Goal: Task Accomplishment & Management: Manage account settings

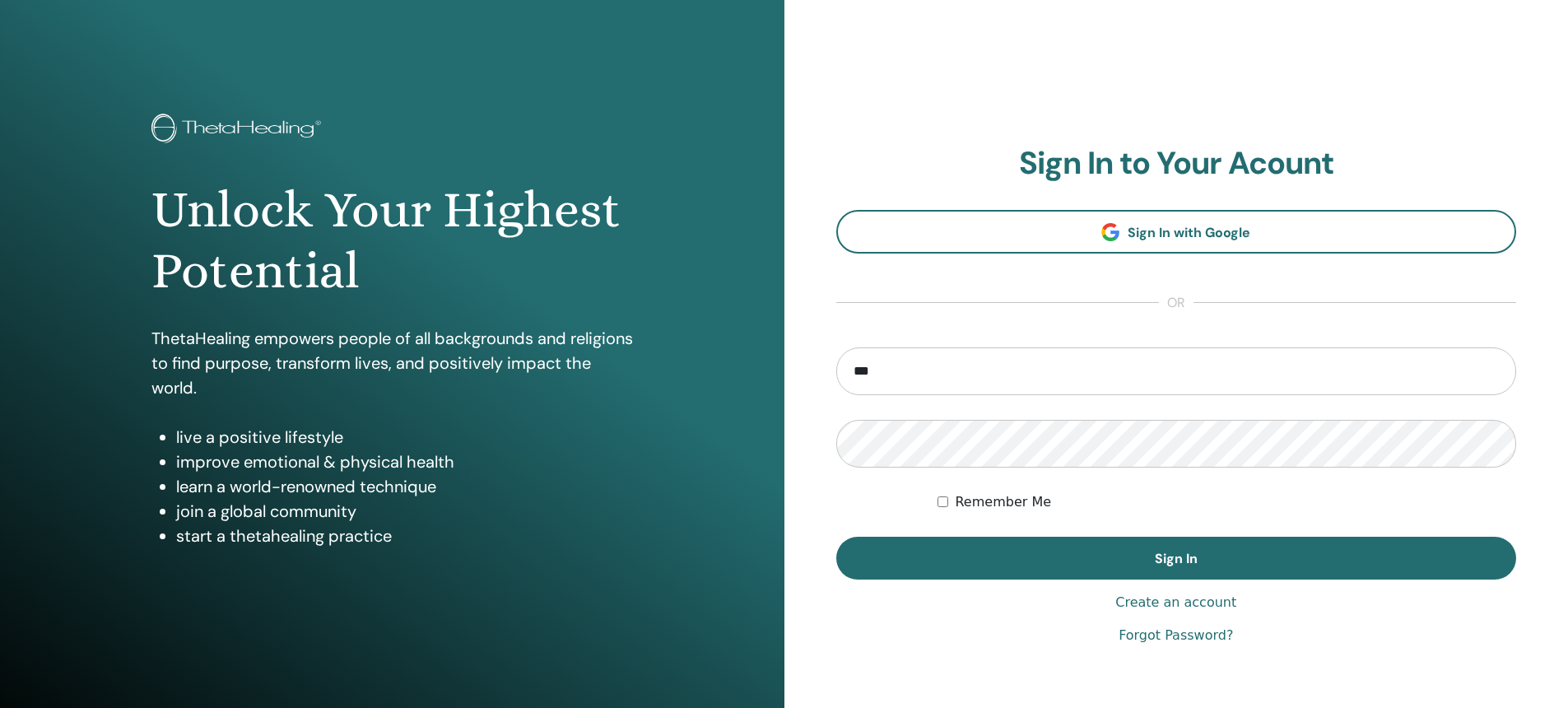
type input "**********"
click at [836, 537] on button "Sign In" at bounding box center [1176, 558] width 680 height 43
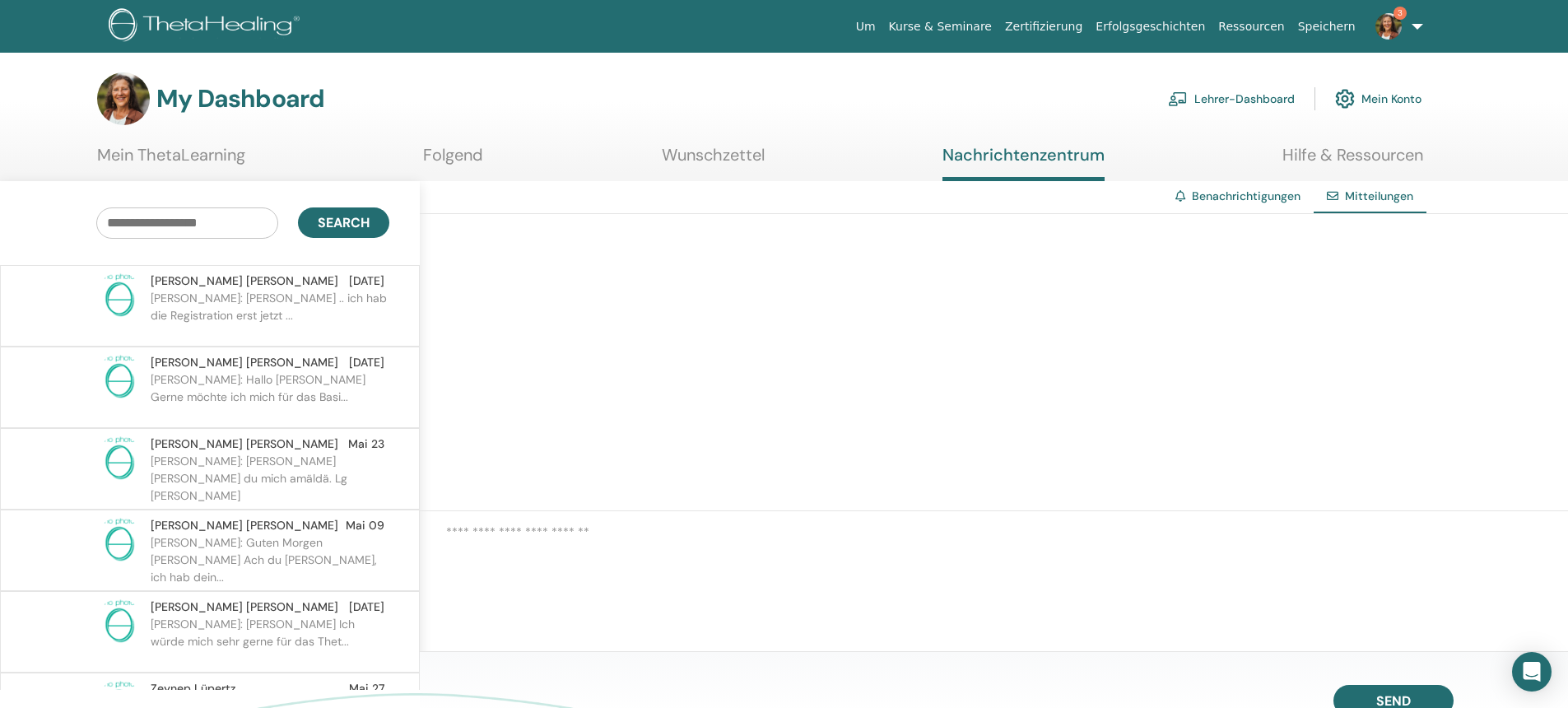
click at [180, 297] on p "Anita: Liebe Astrid .. ich hab die Registration erst jetzt ..." at bounding box center [270, 315] width 239 height 49
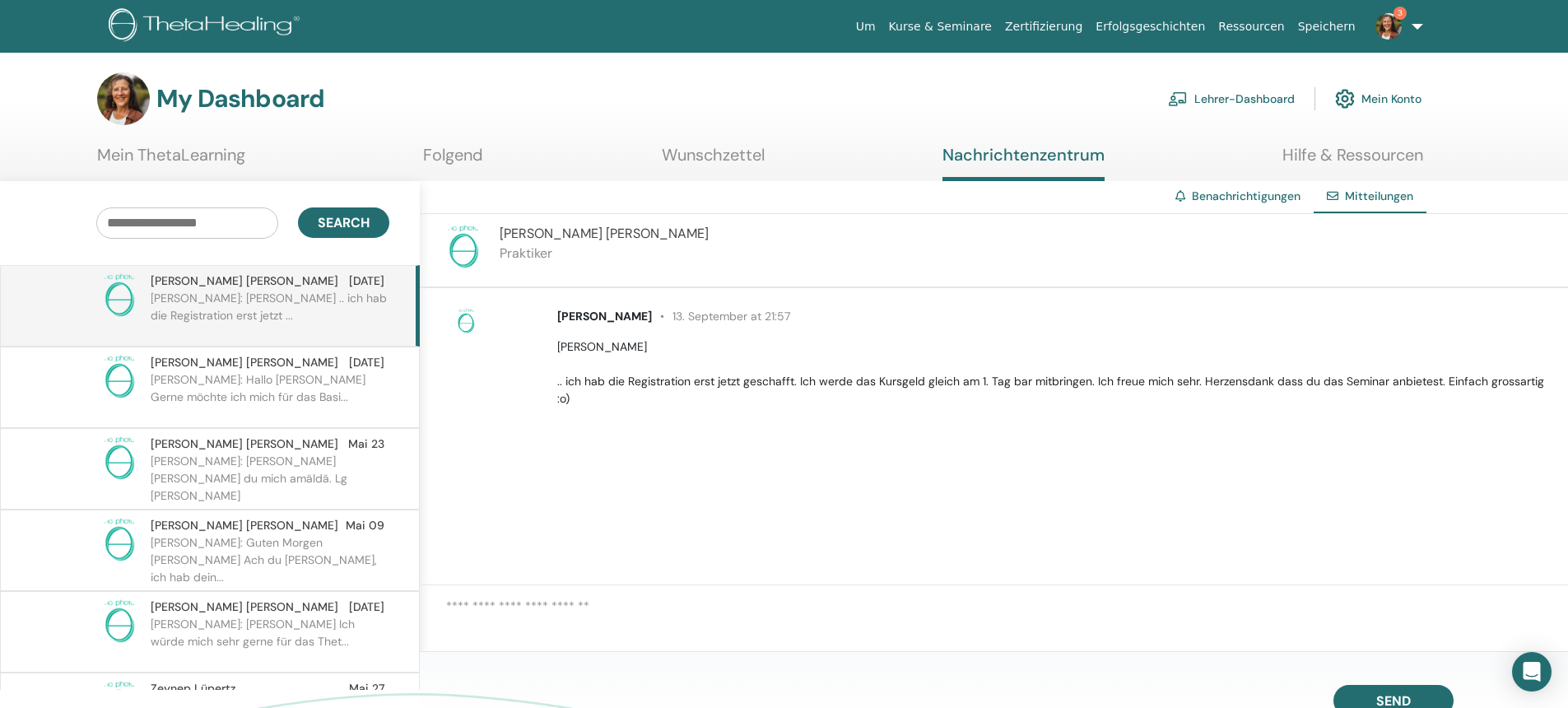
click at [1397, 38] on link "3" at bounding box center [1396, 26] width 68 height 53
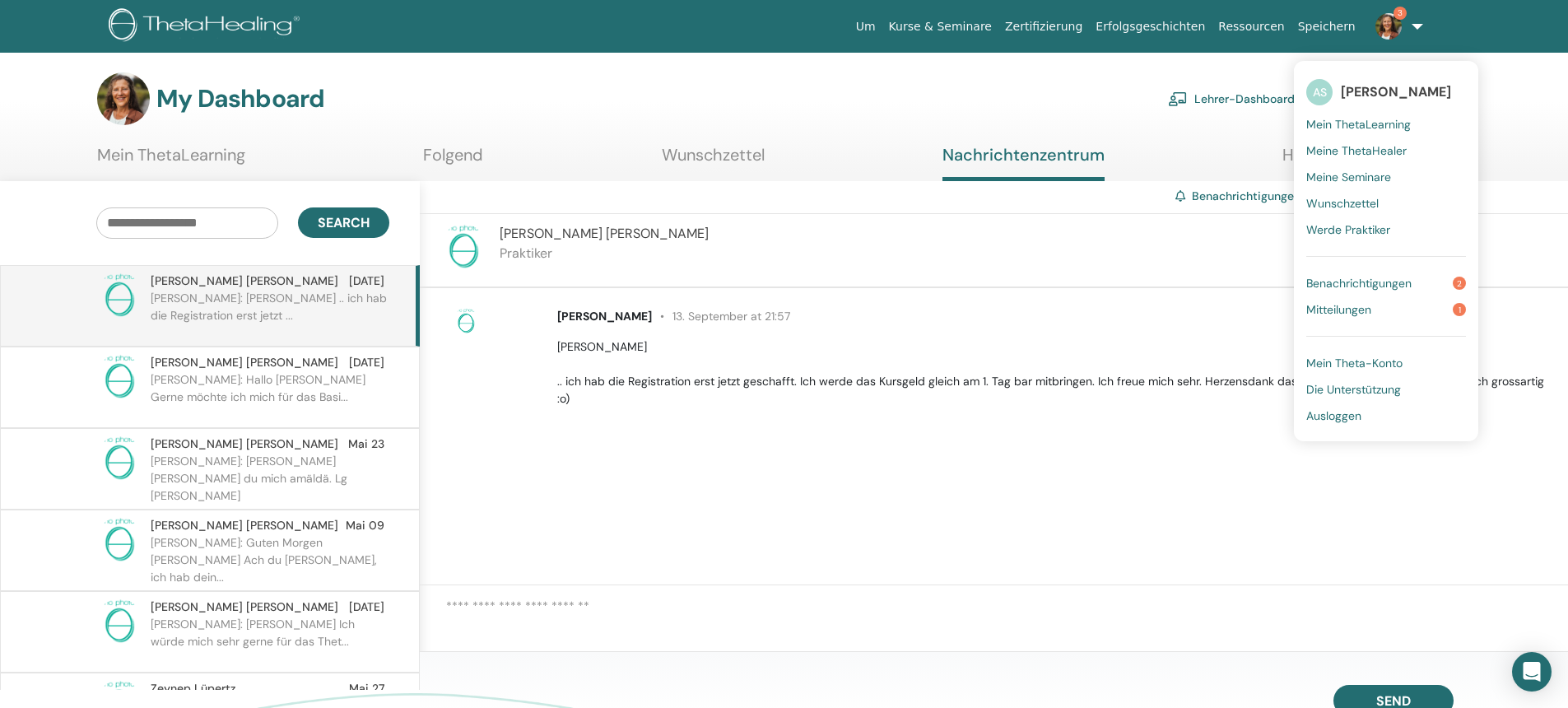
click at [1343, 281] on span "Benachrichtigungen" at bounding box center [1359, 283] width 105 height 15
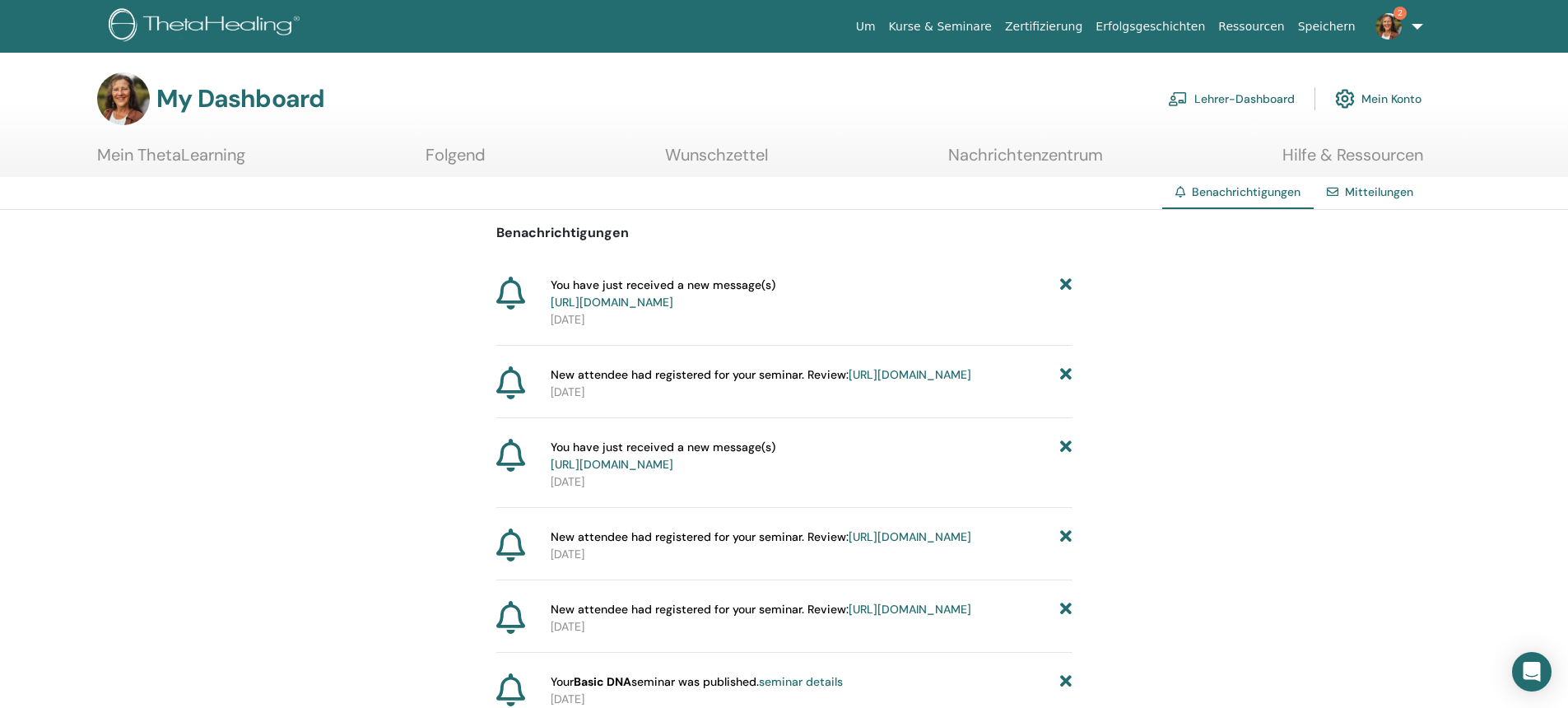
click at [1225, 93] on link "Lehrer-Dashboard" at bounding box center [1231, 99] width 127 height 36
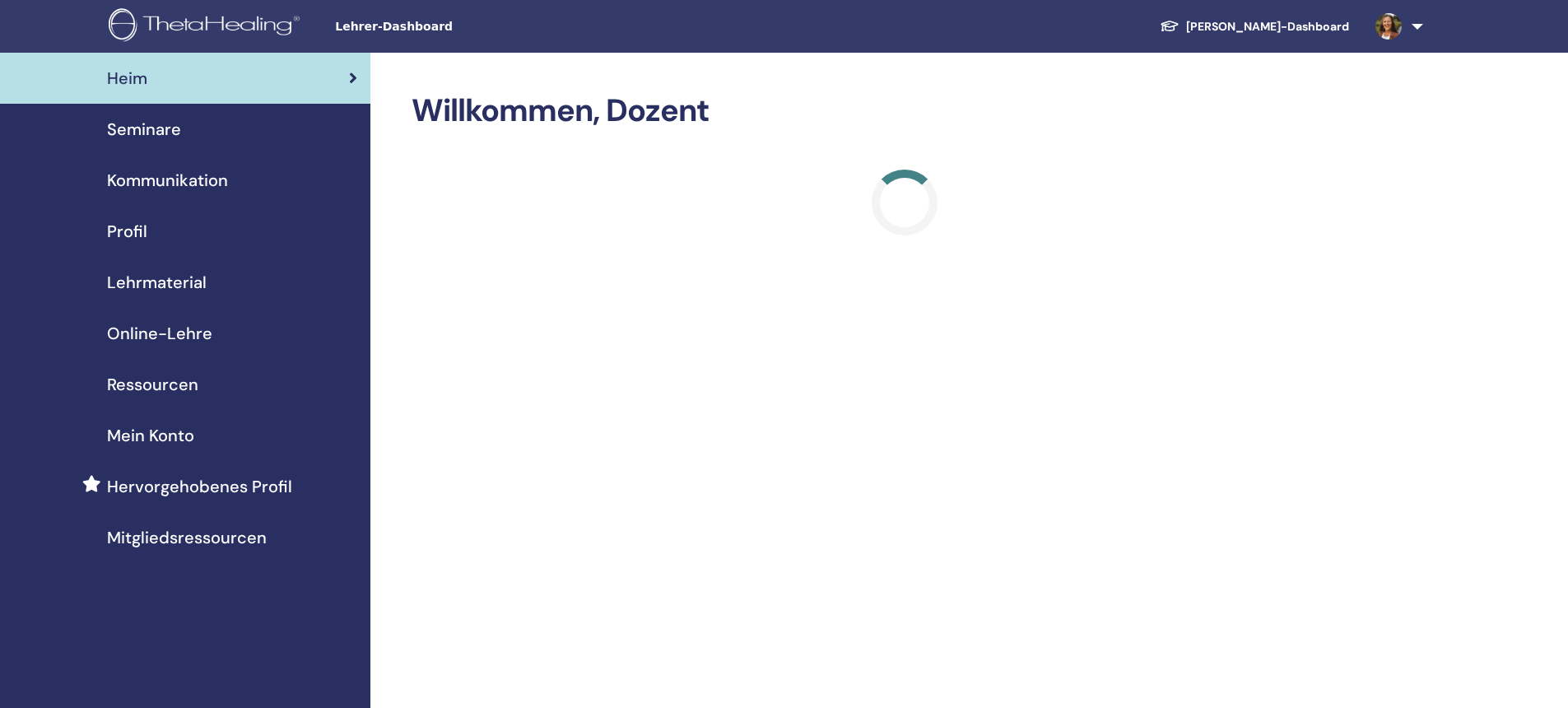
click at [168, 135] on span "Seminare" at bounding box center [144, 129] width 74 height 25
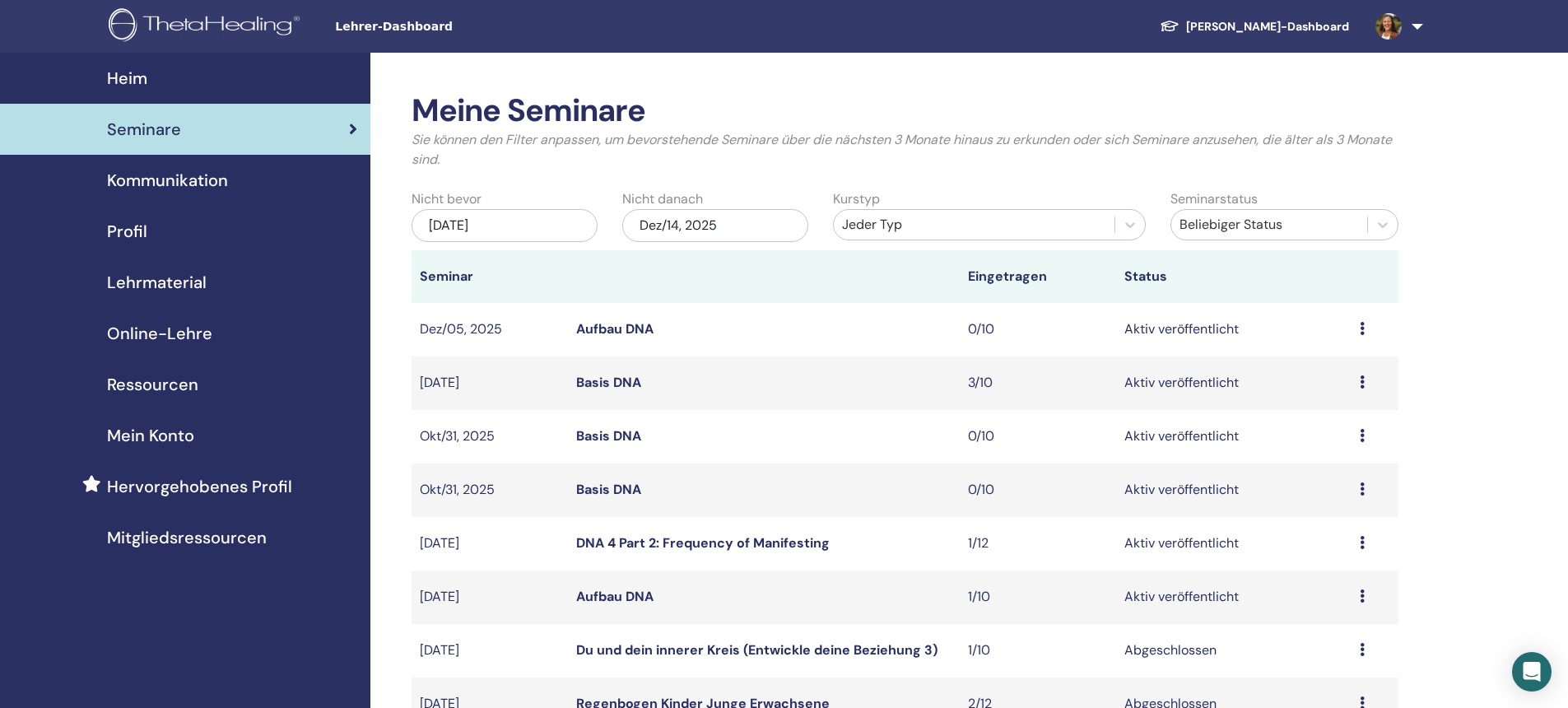
click at [730, 540] on link "DNA 4 Part 2: Frequency of Manifesting" at bounding box center [703, 544] width 253 height 18
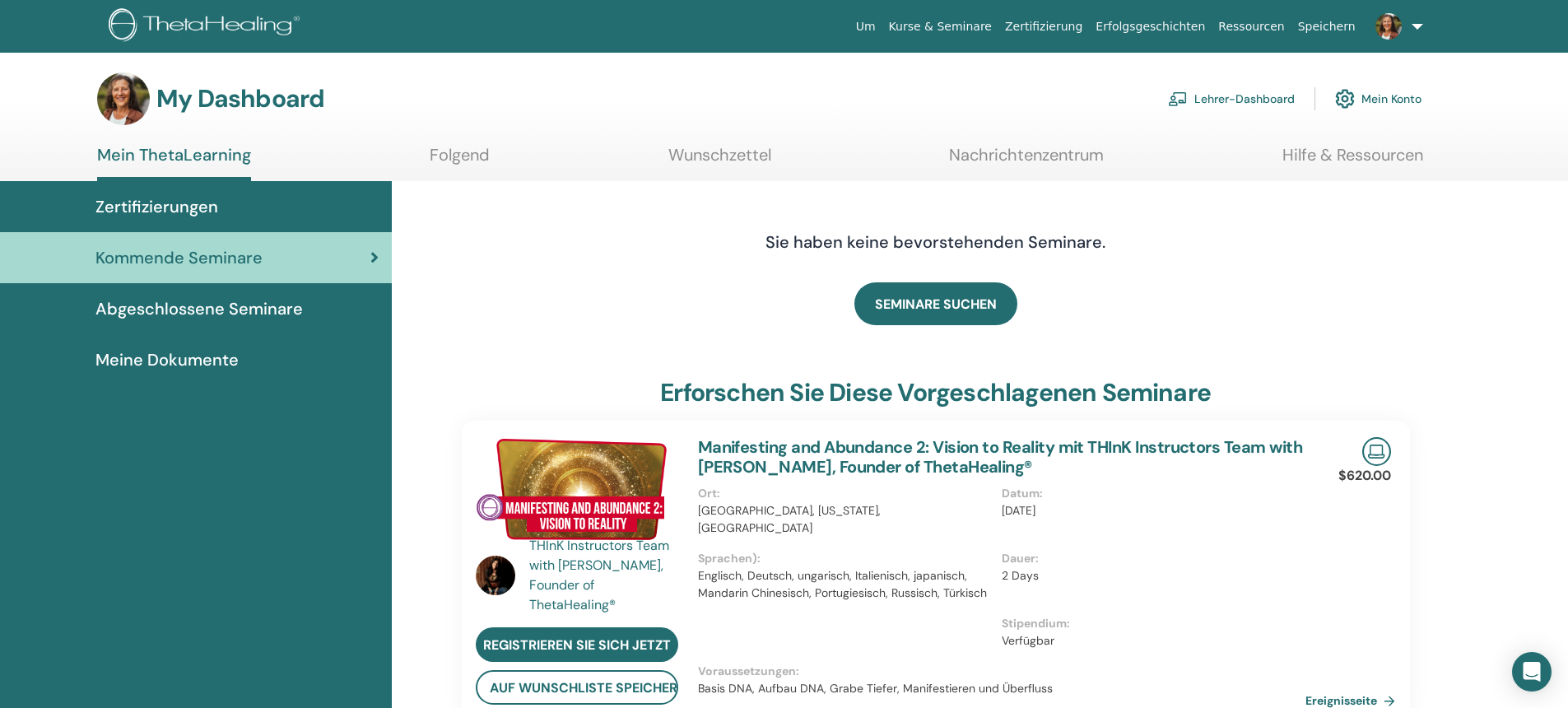
click at [1212, 103] on link "Lehrer-Dashboard" at bounding box center [1231, 99] width 127 height 36
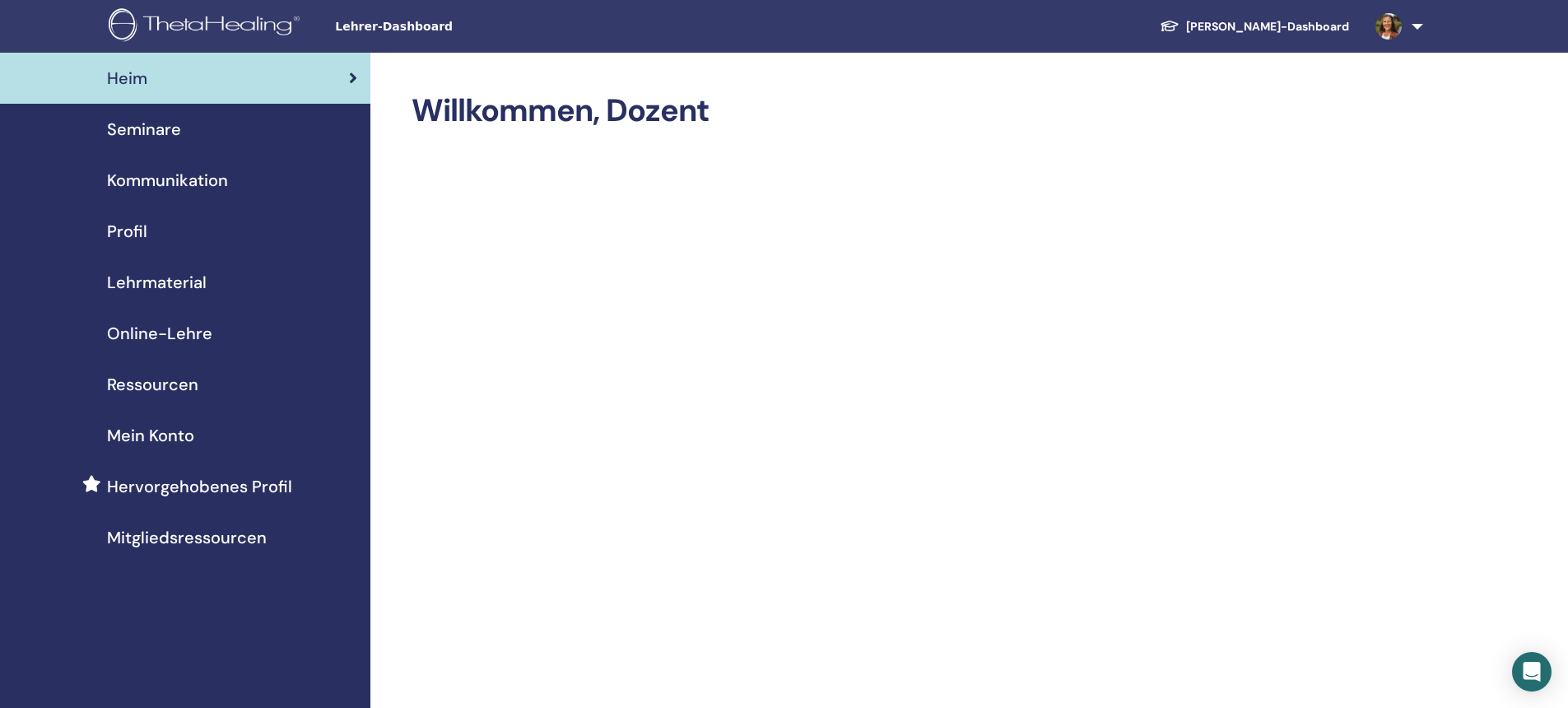
click at [129, 123] on span "Seminare" at bounding box center [144, 129] width 74 height 25
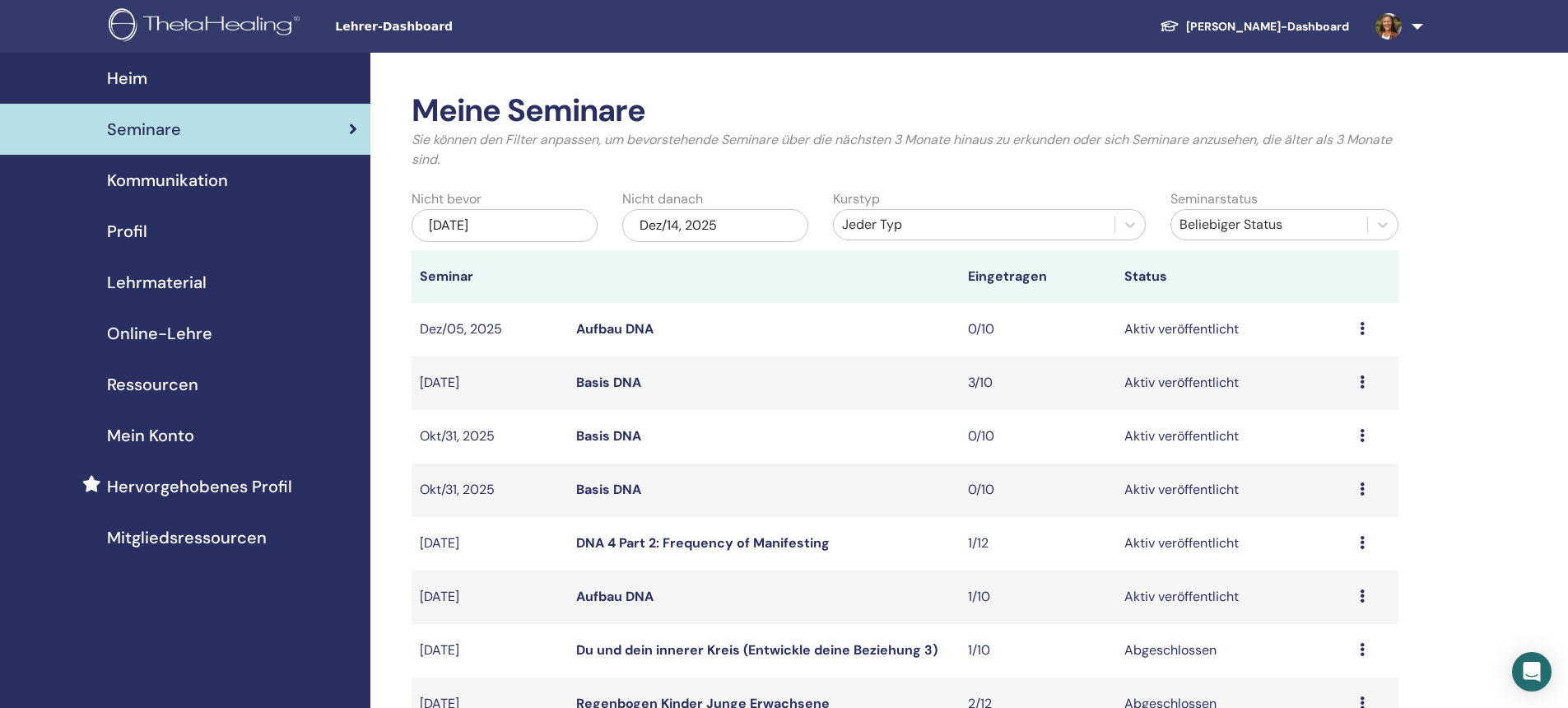
click at [1361, 595] on icon at bounding box center [1362, 596] width 5 height 13
click at [1328, 660] on link "Teilnehmer" at bounding box center [1317, 659] width 67 height 18
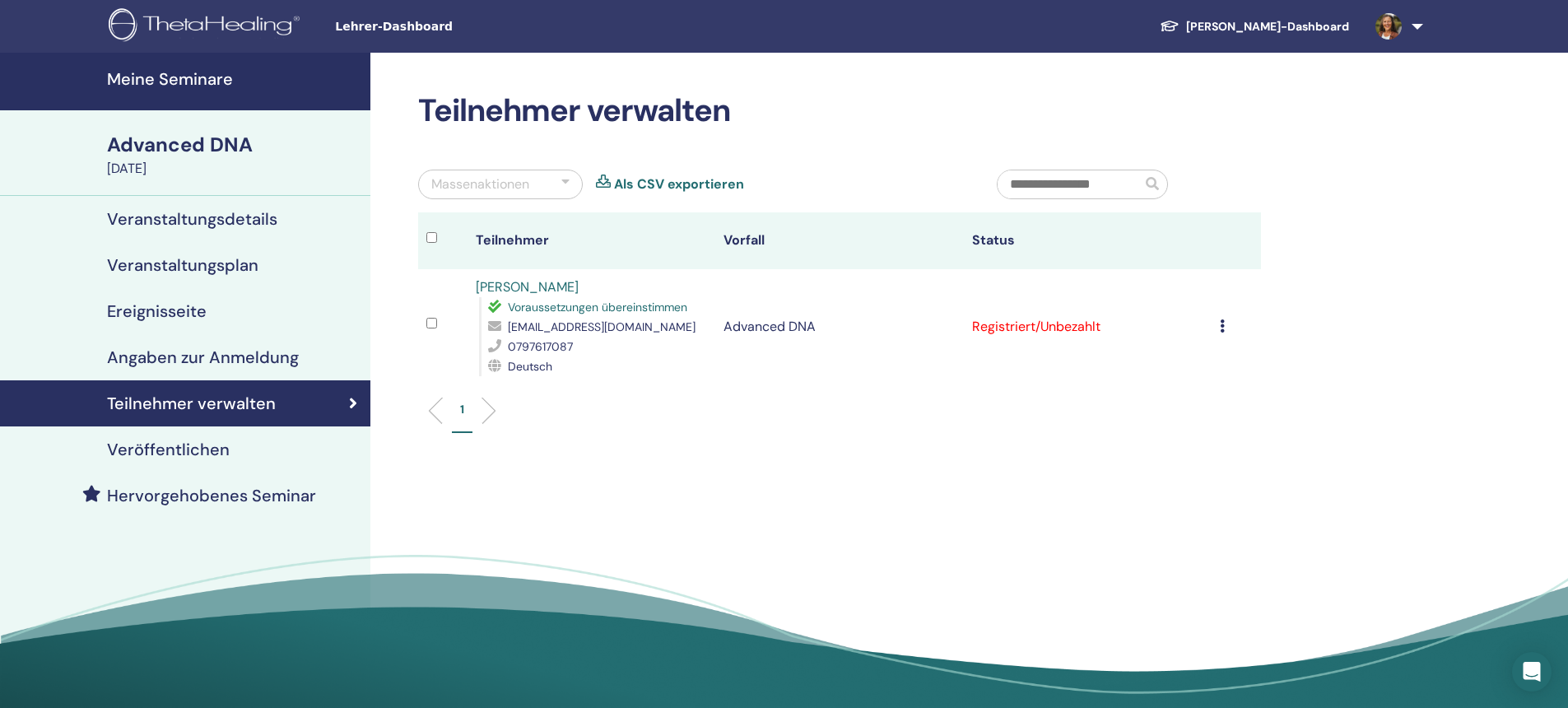
click at [1222, 327] on icon at bounding box center [1223, 325] width 5 height 13
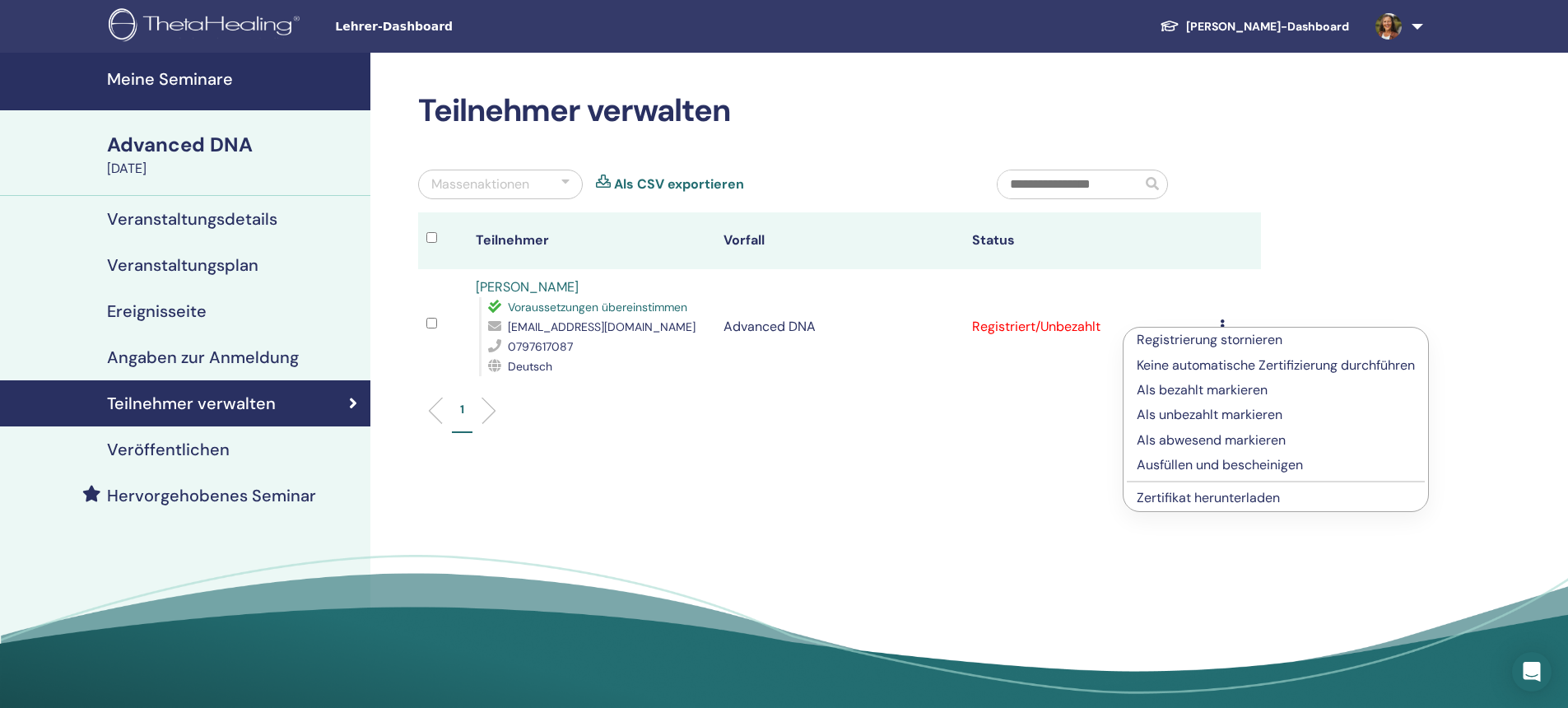
click at [1177, 463] on p "Ausfüllen und bescheinigen" at bounding box center [1275, 465] width 279 height 19
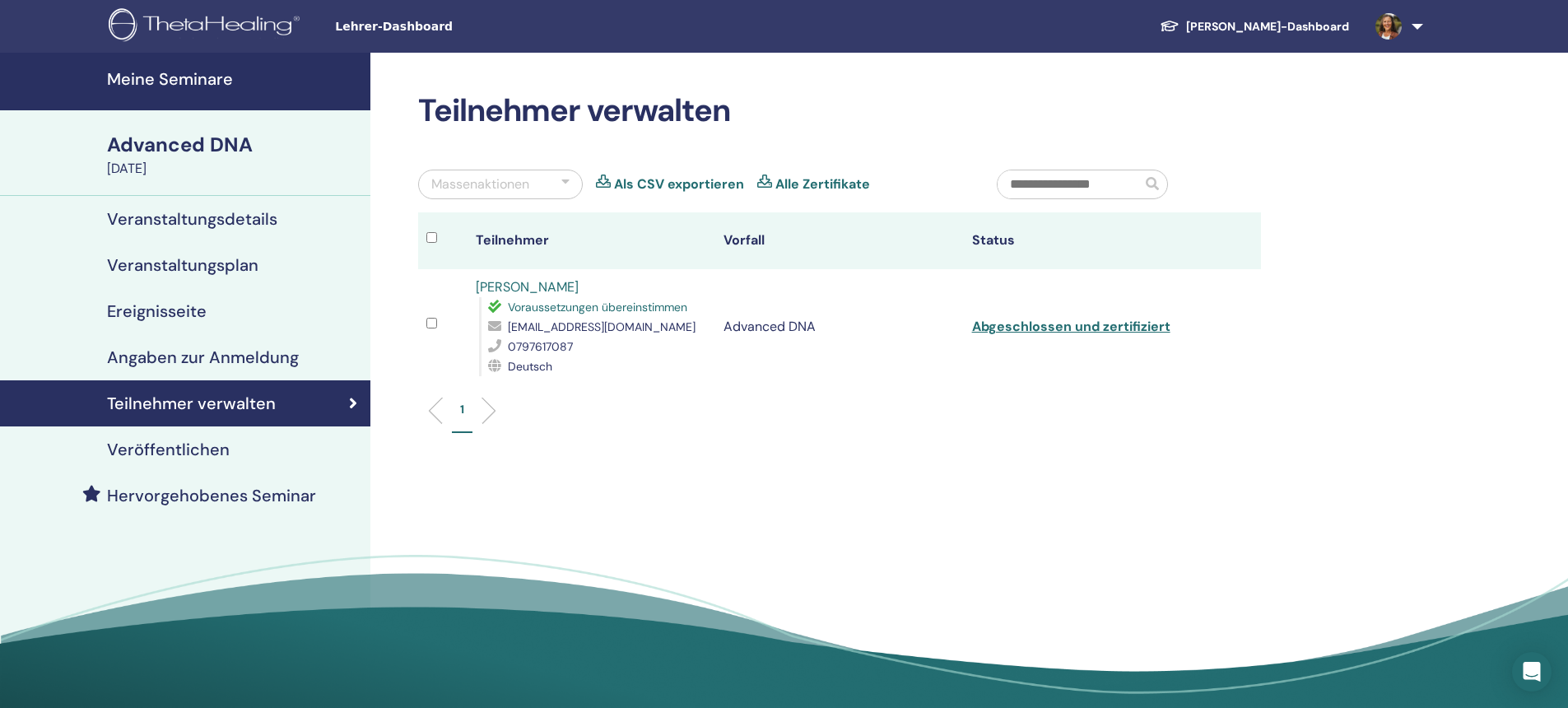
click at [200, 84] on h4 "Meine Seminare" at bounding box center [234, 79] width 253 height 19
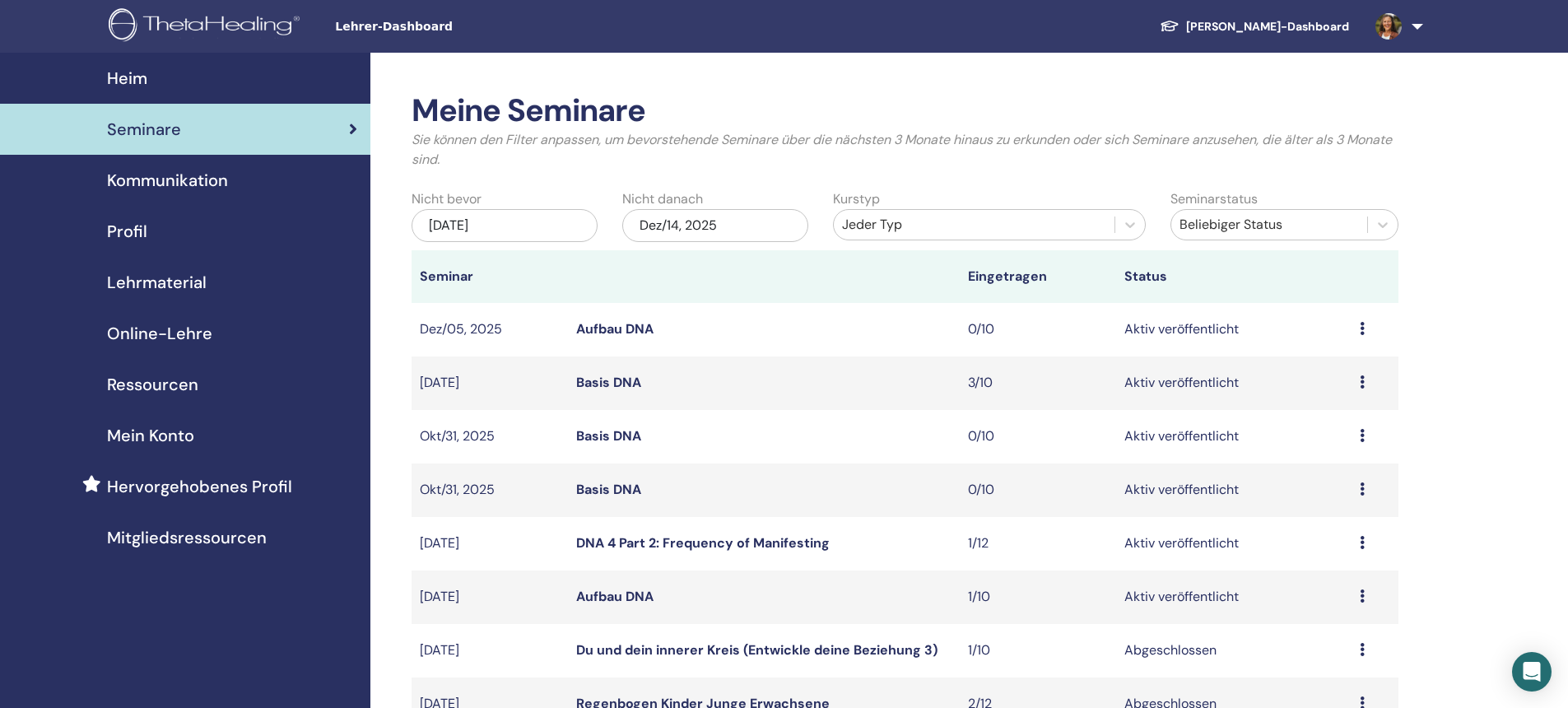
click at [144, 124] on span "Seminare" at bounding box center [144, 129] width 74 height 25
click at [724, 544] on link "DNA 4 Part 2: Frequency of Manifesting" at bounding box center [703, 544] width 253 height 18
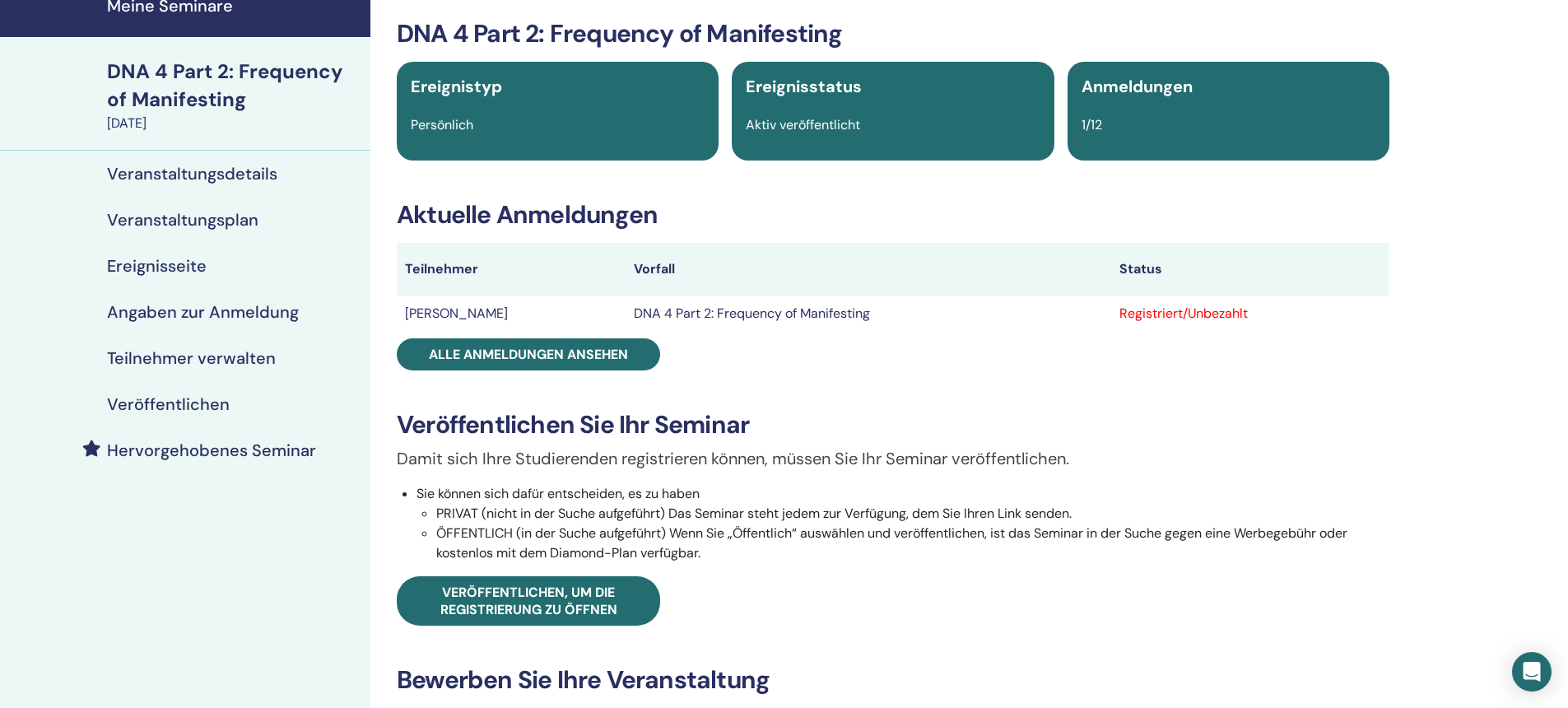
scroll to position [145, 0]
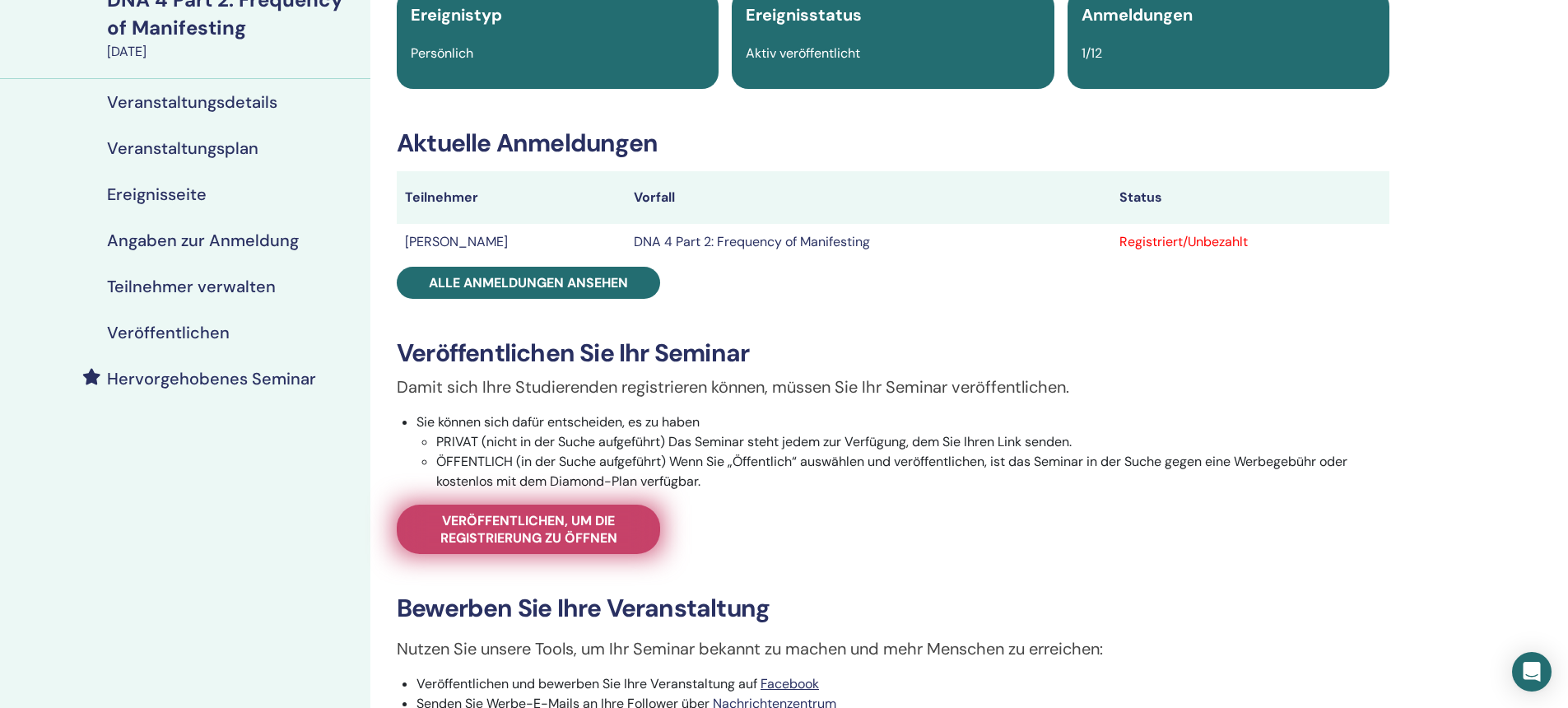
click at [551, 524] on span "Veröffentlichen, um die Registrierung zu öffnen" at bounding box center [528, 529] width 222 height 34
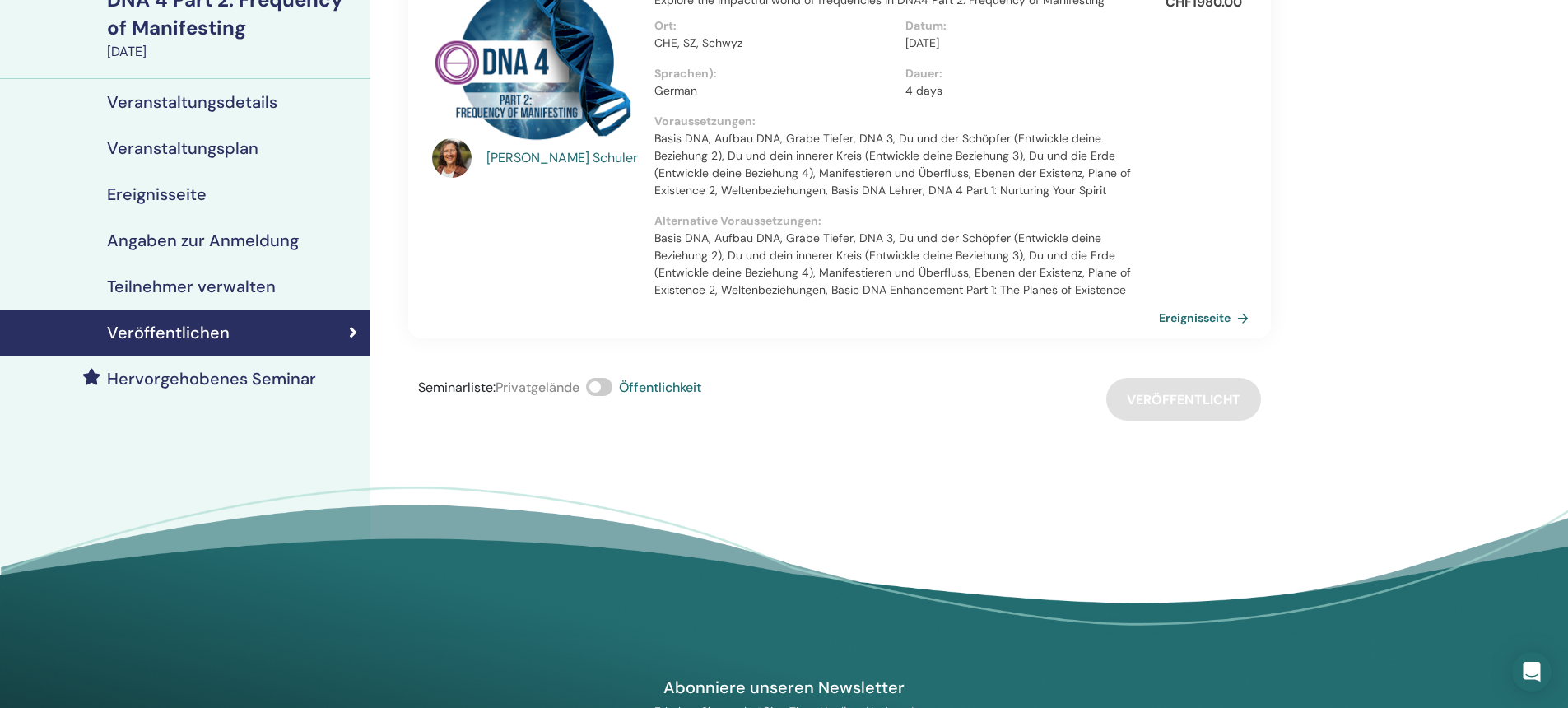
click at [1193, 315] on link "Ereignisseite" at bounding box center [1208, 318] width 97 height 25
